Goal: Use online tool/utility: Utilize a website feature to perform a specific function

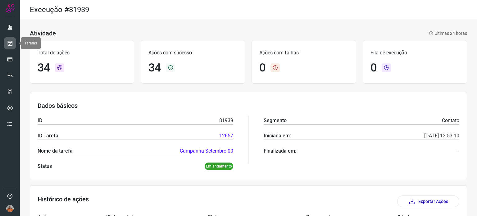
click at [6, 42] on link at bounding box center [10, 43] width 12 height 12
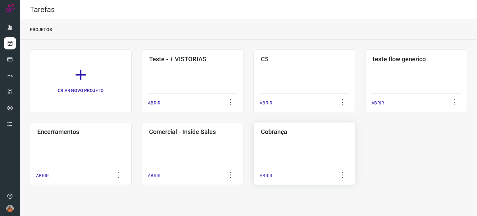
click at [317, 146] on div "Cobrança ABRIR" at bounding box center [305, 153] width 102 height 63
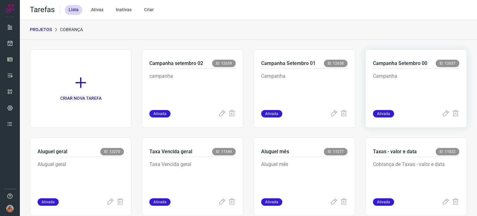
click at [439, 87] on p "Campanha" at bounding box center [416, 87] width 86 height 31
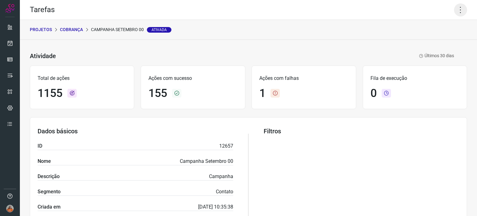
click at [458, 11] on icon at bounding box center [460, 9] width 13 height 13
click at [431, 42] on li "Executar" at bounding box center [434, 41] width 57 height 10
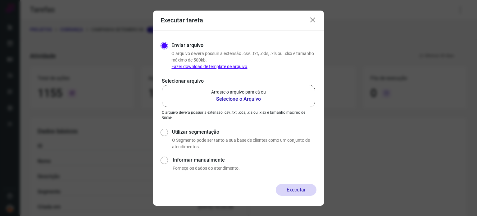
click at [244, 103] on b "Selecione o Arquivo" at bounding box center [238, 98] width 55 height 7
click at [0, 0] on input "Arraste o arquivo para cá ou Selecione o Arquivo" at bounding box center [0, 0] width 0 height 0
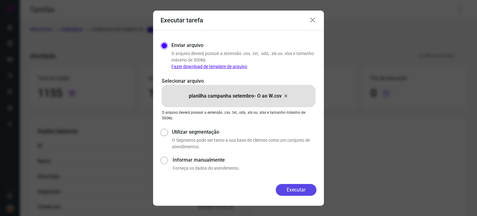
click at [290, 190] on button "Executar" at bounding box center [296, 190] width 41 height 12
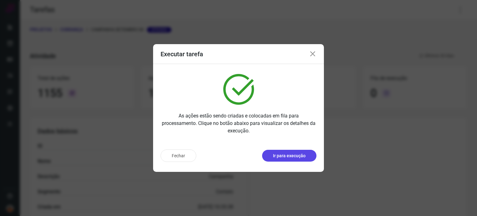
click at [299, 151] on button "Ir para execução" at bounding box center [289, 156] width 54 height 12
